Goal: Navigation & Orientation: Find specific page/section

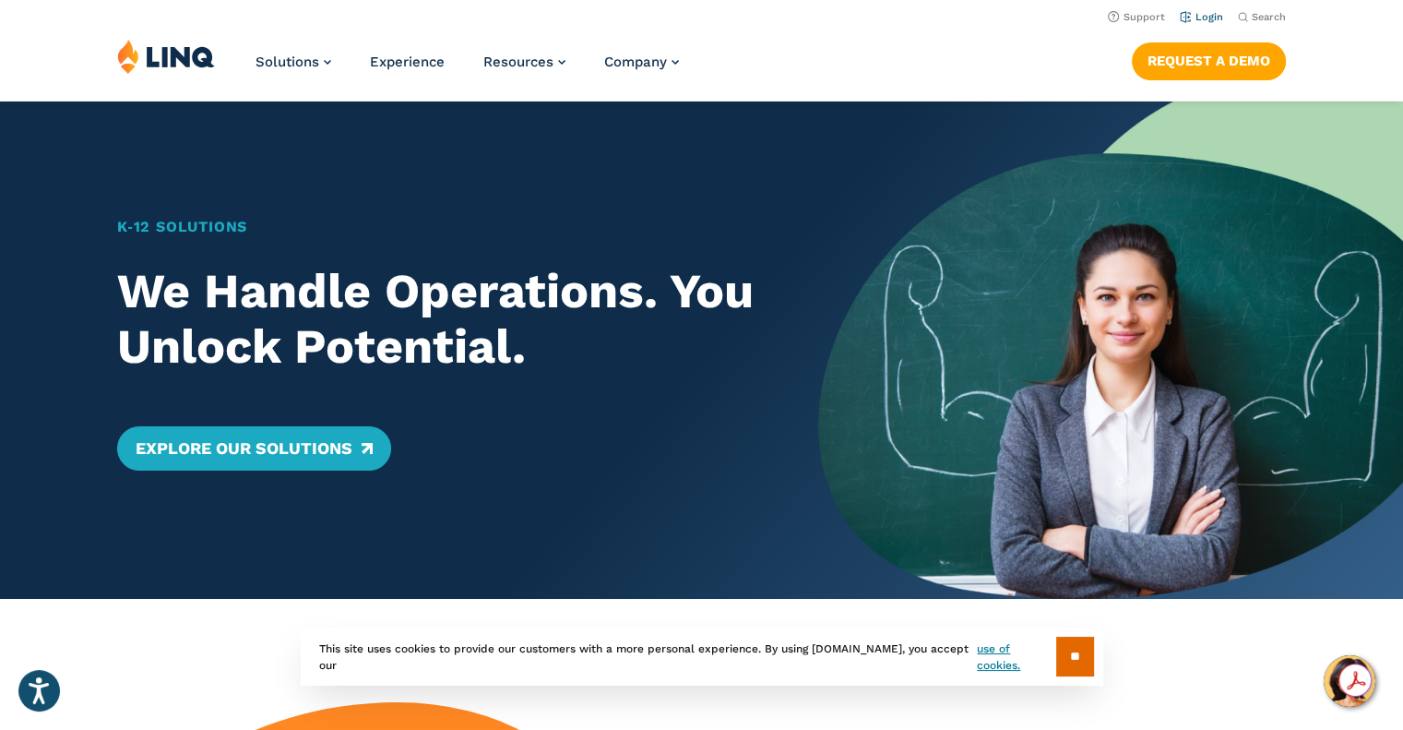
click at [1217, 14] on link "Login" at bounding box center [1201, 17] width 43 height 12
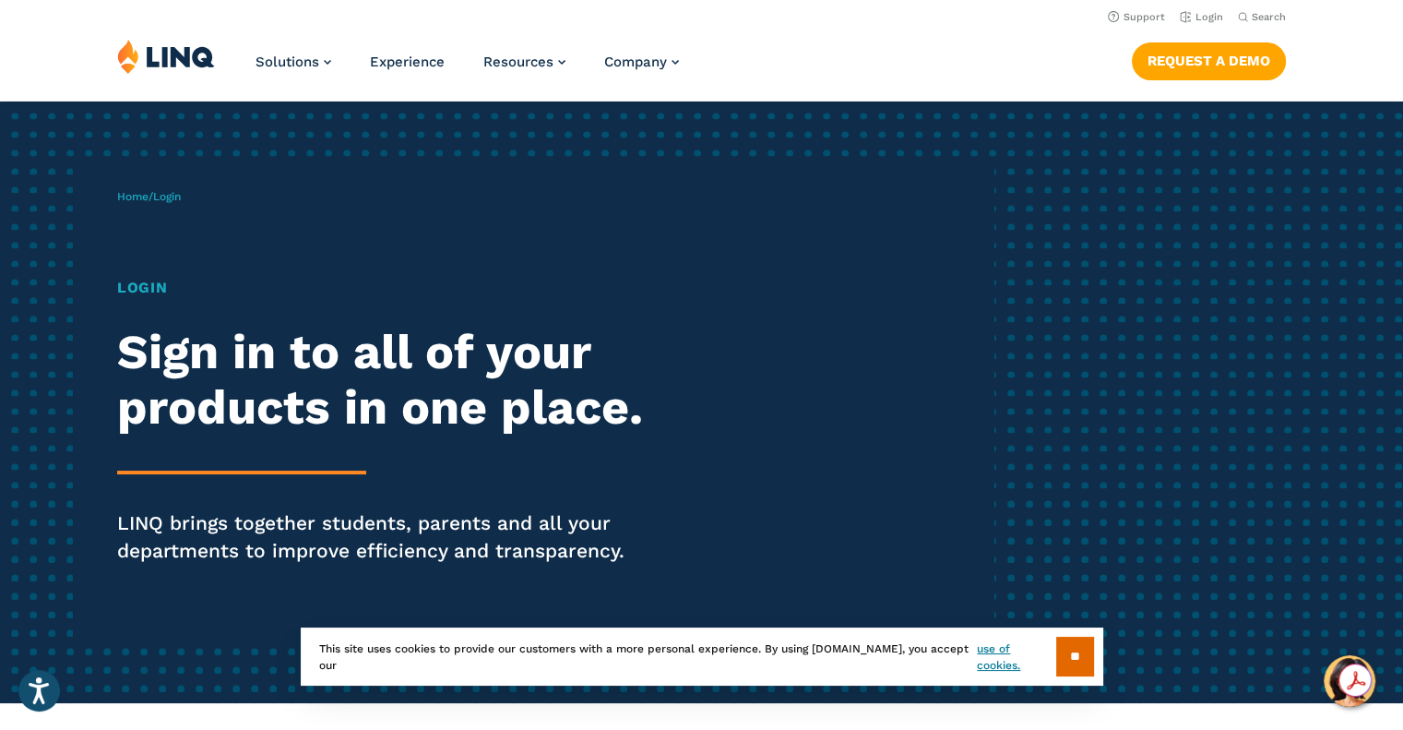
click at [184, 67] on img at bounding box center [166, 56] width 98 height 35
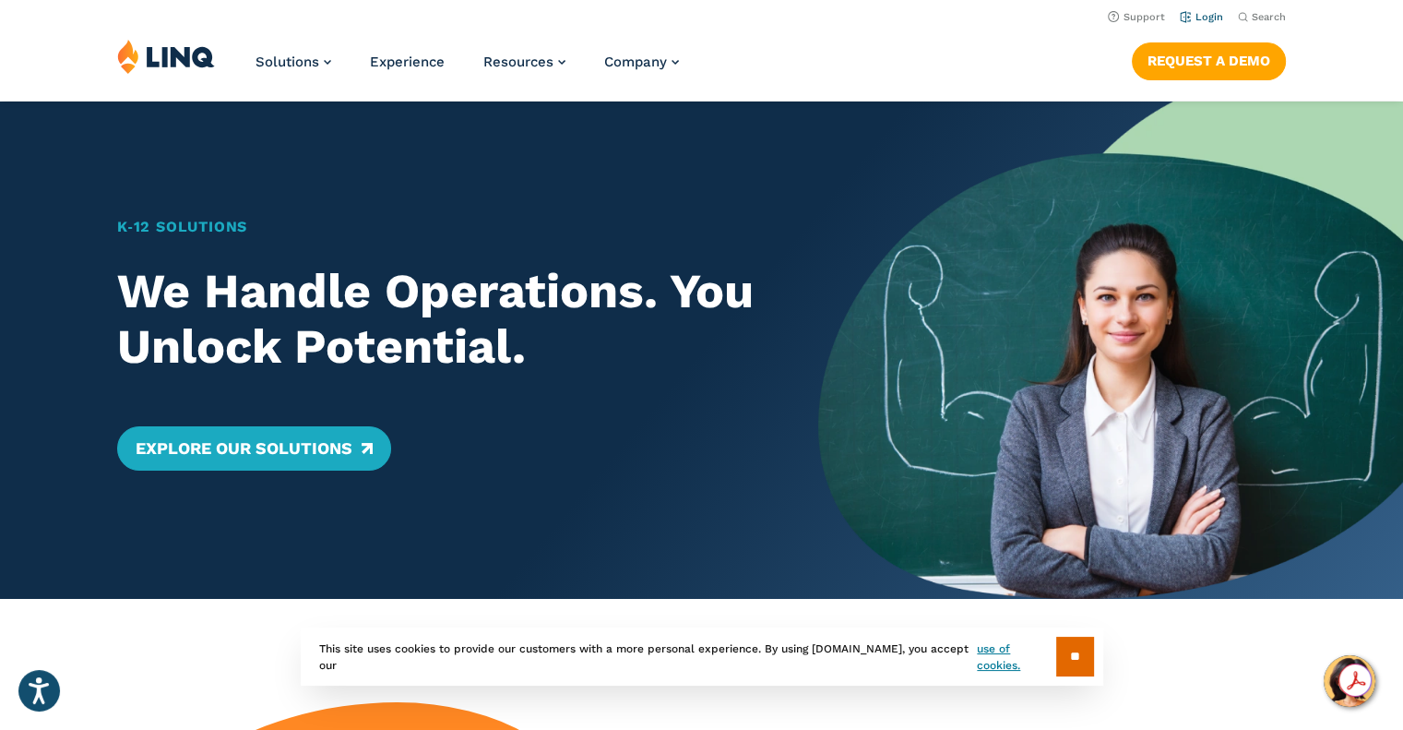
click at [1214, 14] on link "Login" at bounding box center [1201, 17] width 43 height 12
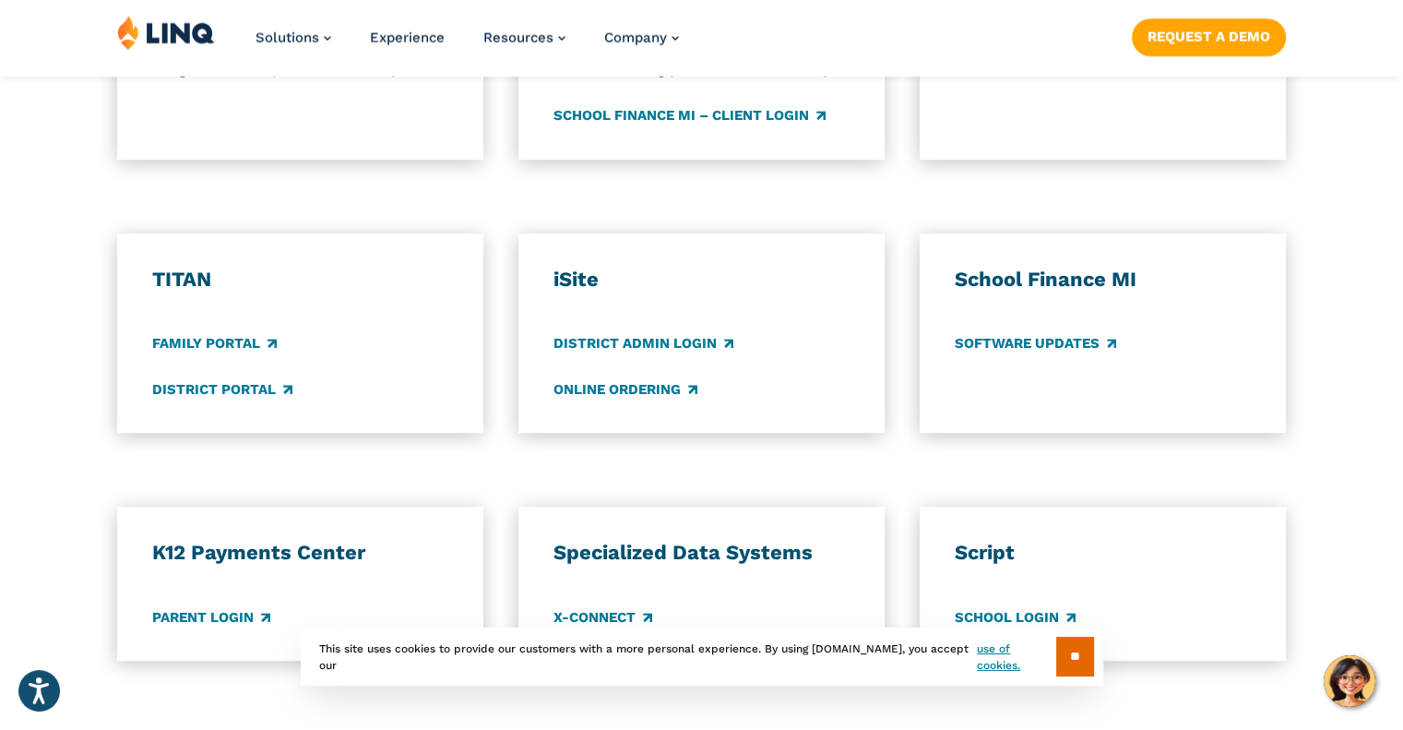
scroll to position [1343, 0]
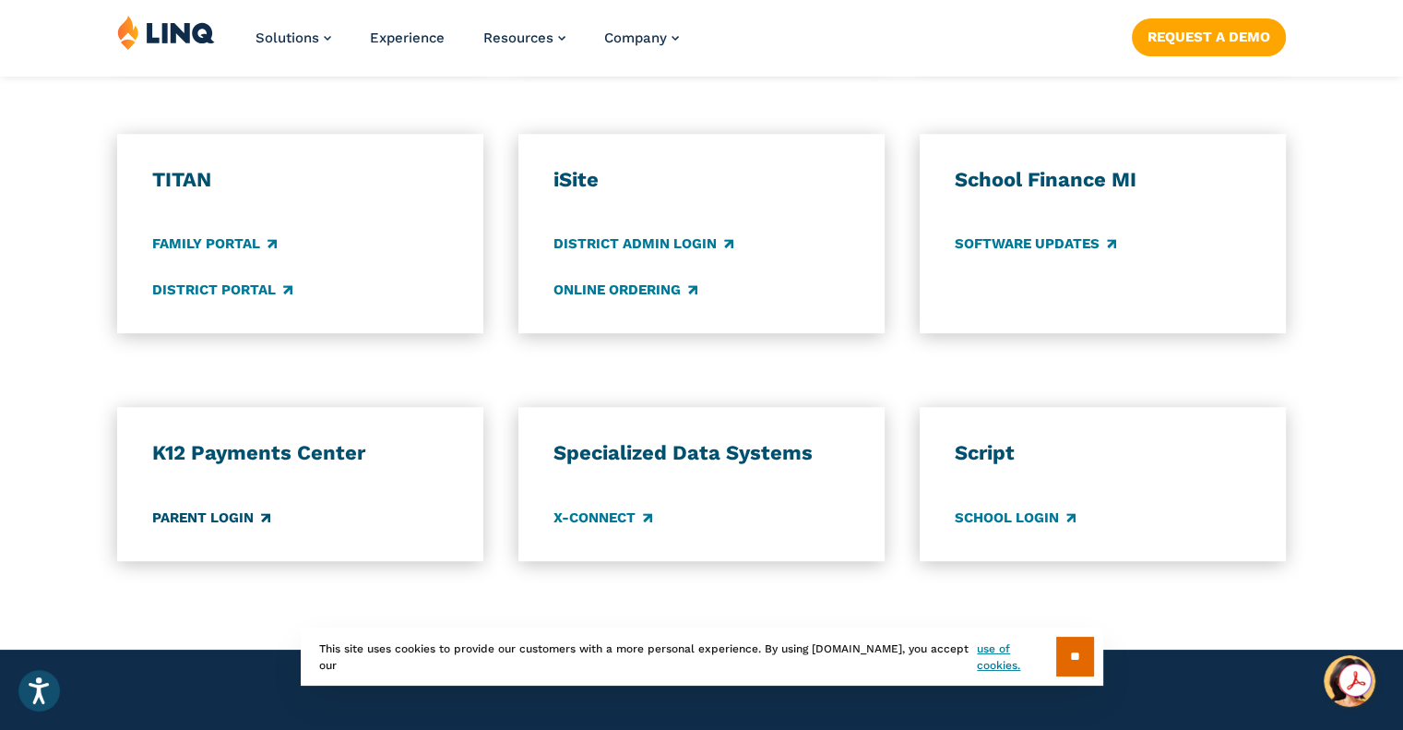
click at [220, 521] on link "Parent Login" at bounding box center [211, 517] width 118 height 20
